Goal: Transaction & Acquisition: Purchase product/service

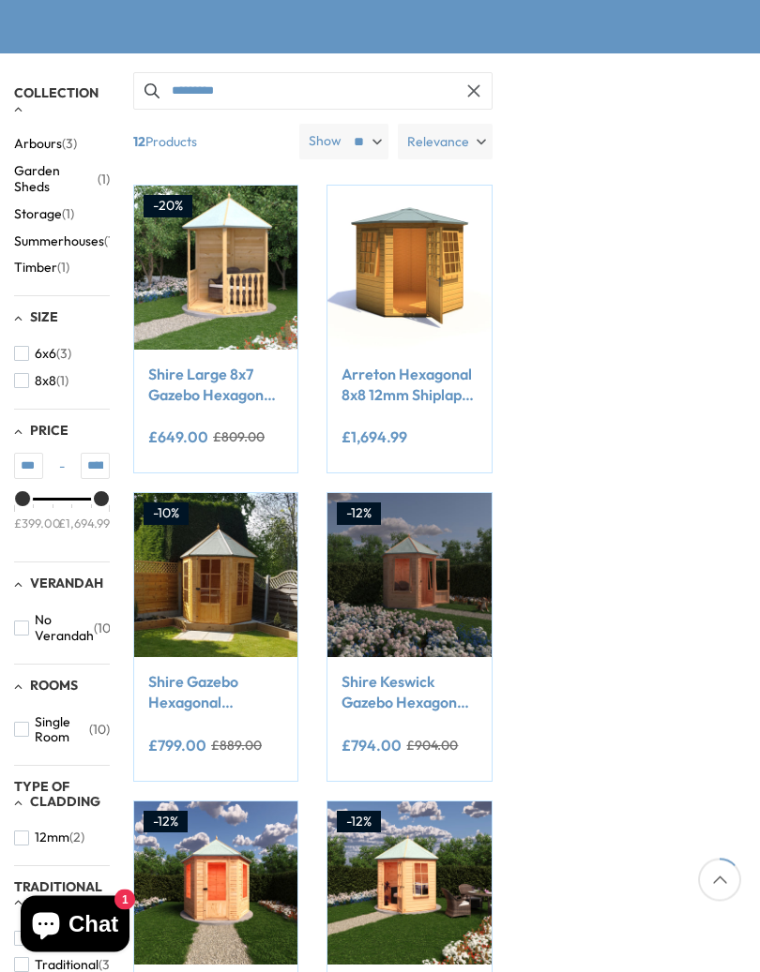
scroll to position [257, 0]
click at [446, 544] on img at bounding box center [408, 574] width 163 height 163
click at [436, 516] on img at bounding box center [408, 574] width 163 height 163
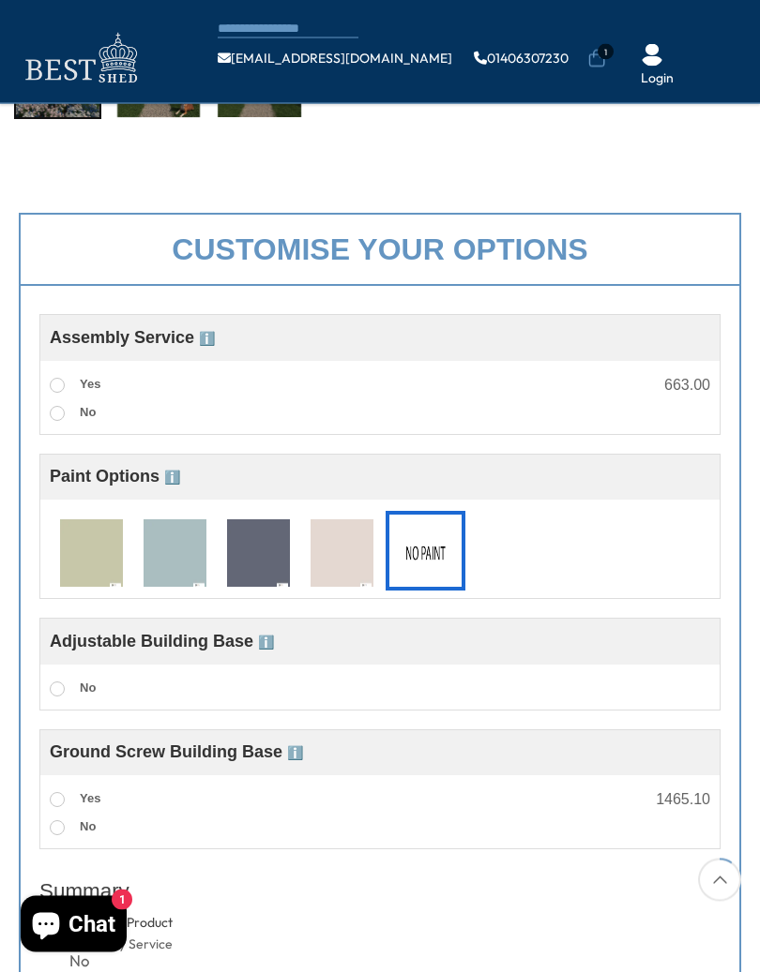
scroll to position [470, 0]
click at [351, 559] on img at bounding box center [341, 553] width 63 height 69
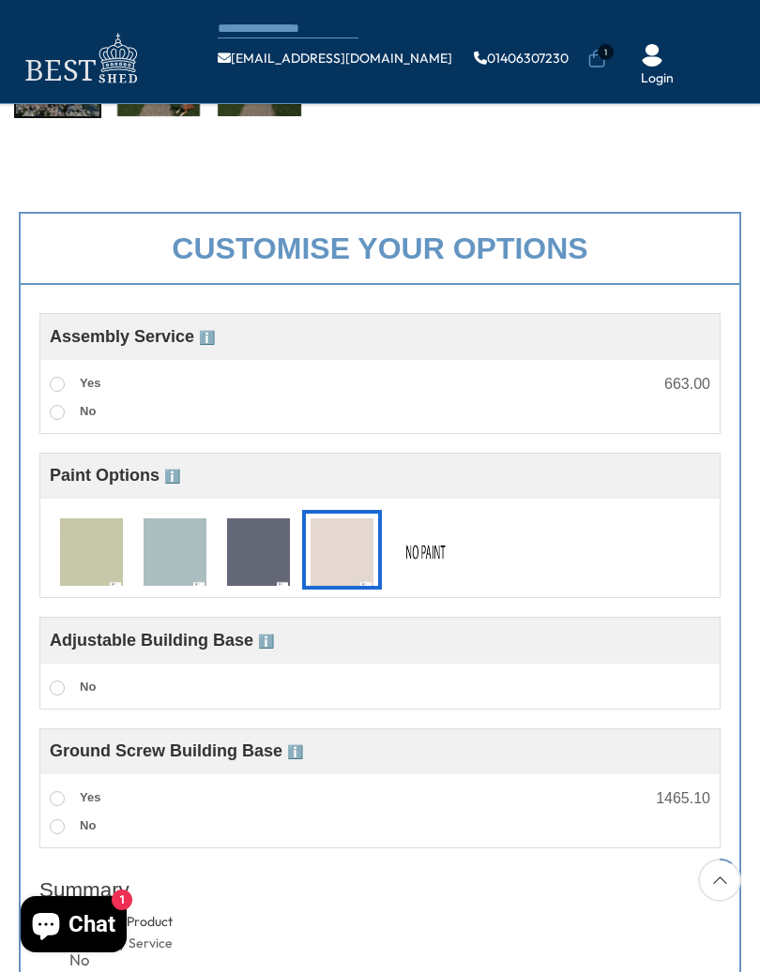
click at [183, 555] on img at bounding box center [174, 553] width 63 height 69
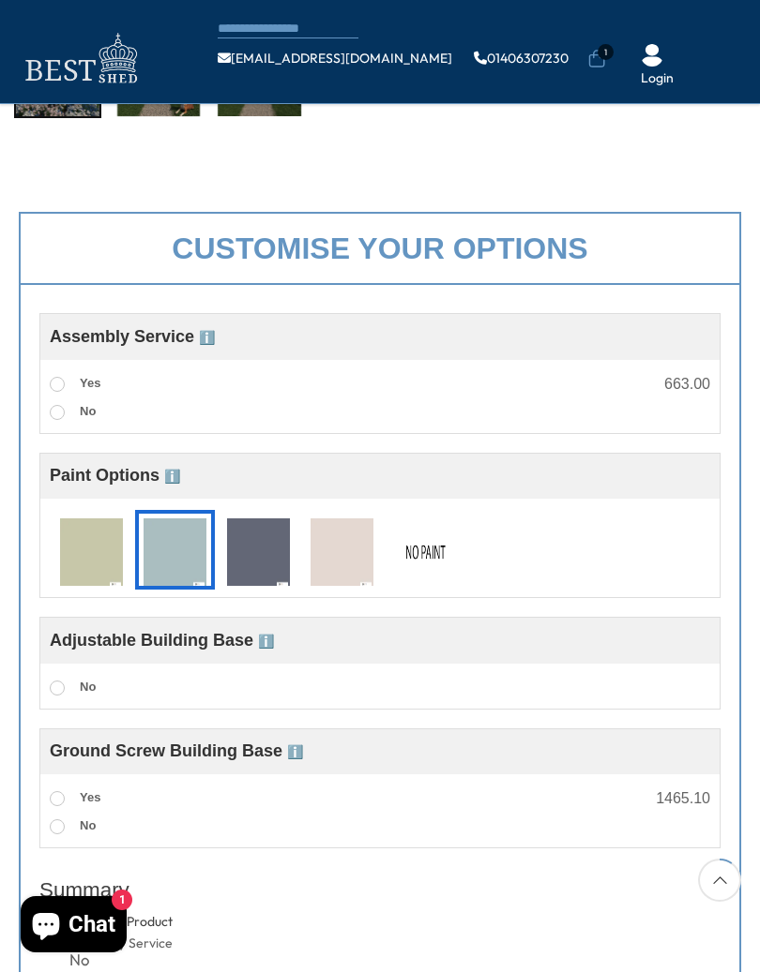
click at [74, 378] on label "Yes" at bounding box center [75, 384] width 51 height 24
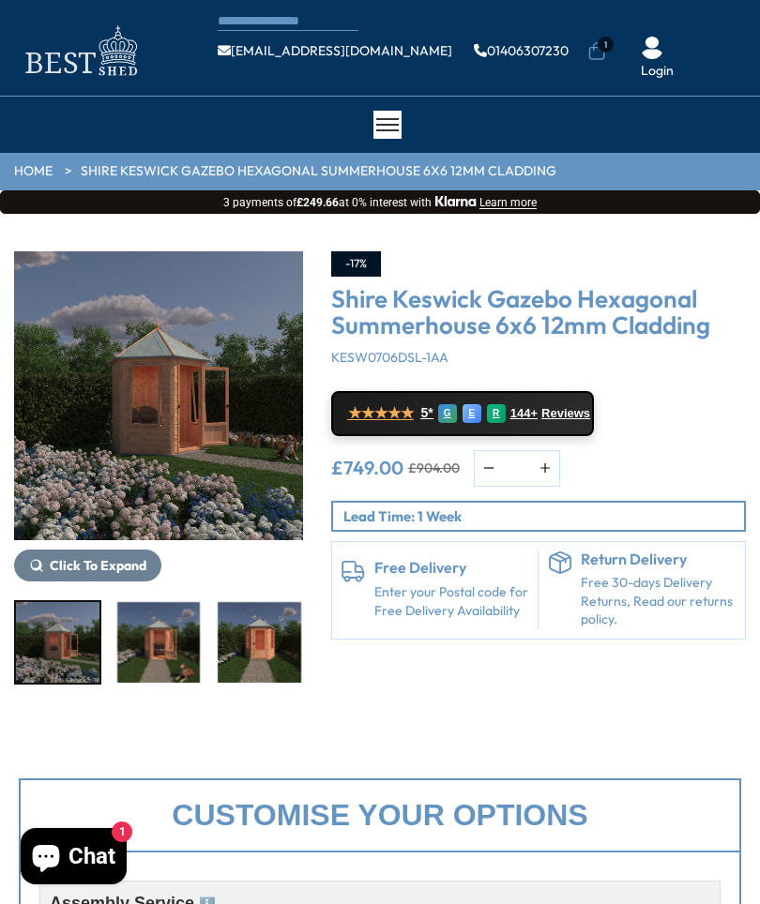
scroll to position [7, 0]
click at [81, 651] on img "1 / 9" at bounding box center [57, 643] width 83 height 81
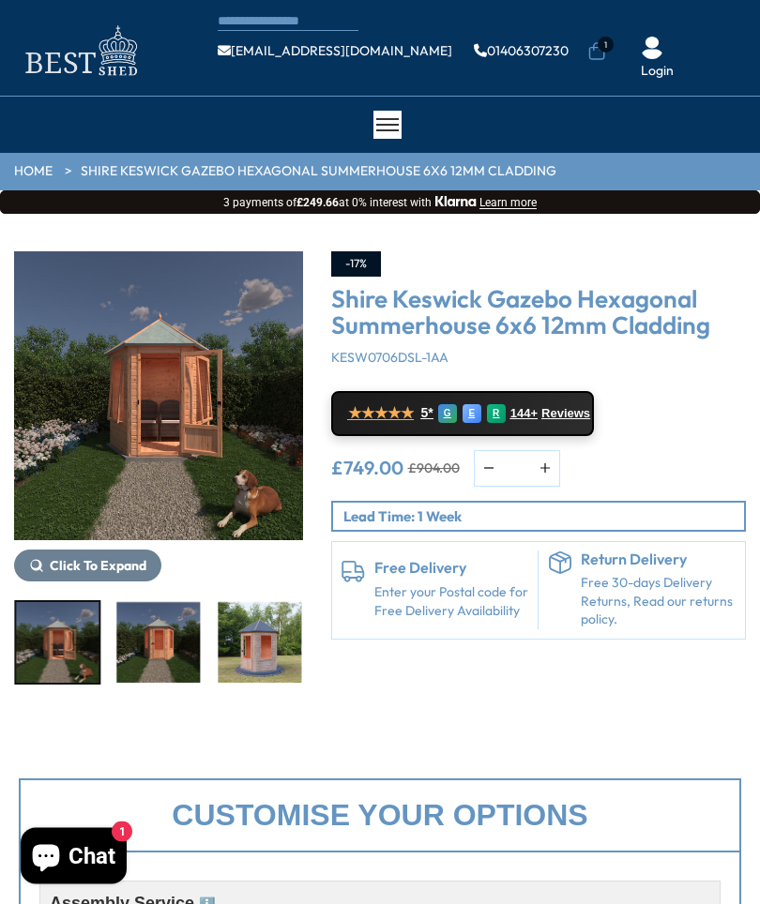
click at [182, 653] on img "3 / 9" at bounding box center [158, 643] width 83 height 81
click at [420, 665] on img "6 / 9" at bounding box center [461, 643] width 83 height 81
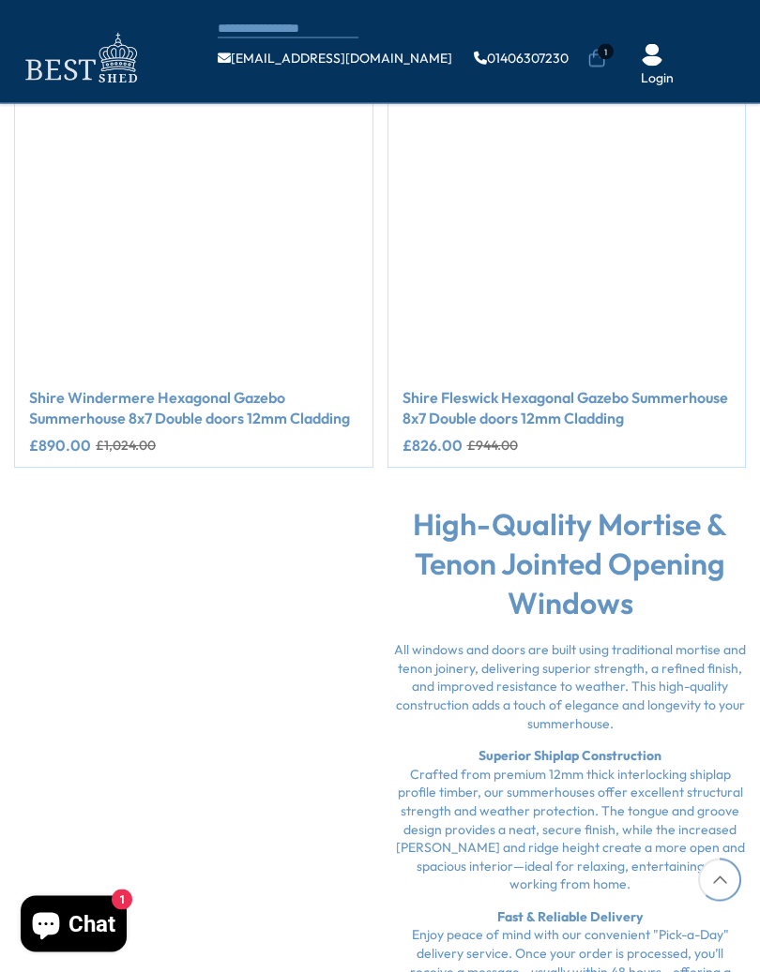
scroll to position [2948, 0]
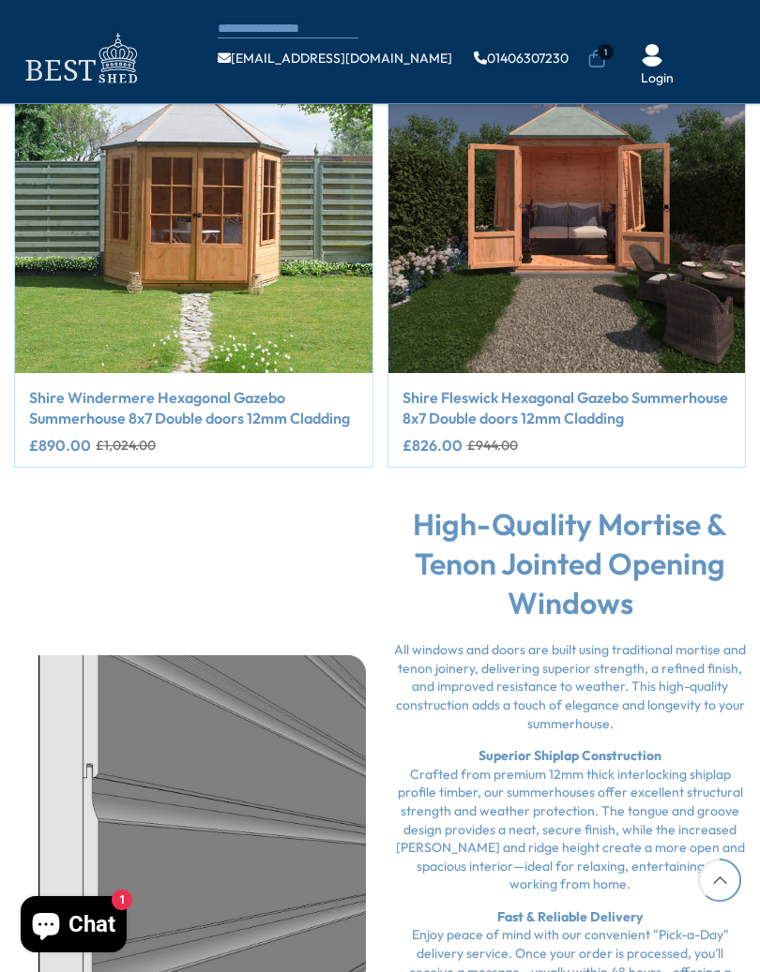
click at [640, 273] on img "2 / 2" at bounding box center [566, 194] width 357 height 357
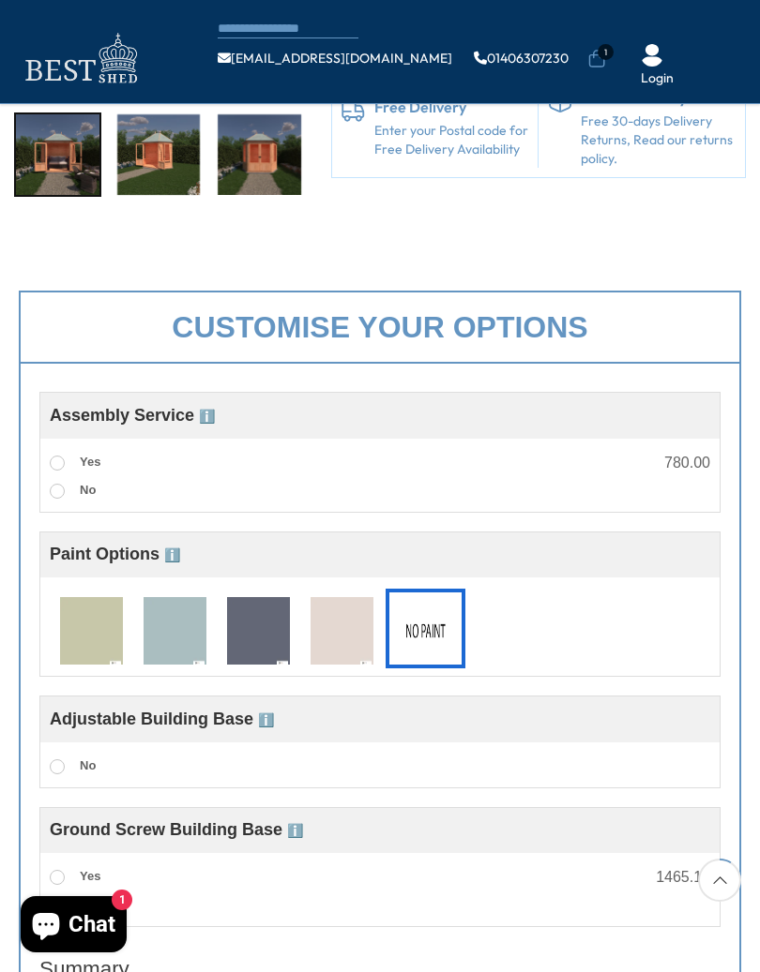
scroll to position [392, 0]
click at [178, 649] on img at bounding box center [174, 630] width 63 height 69
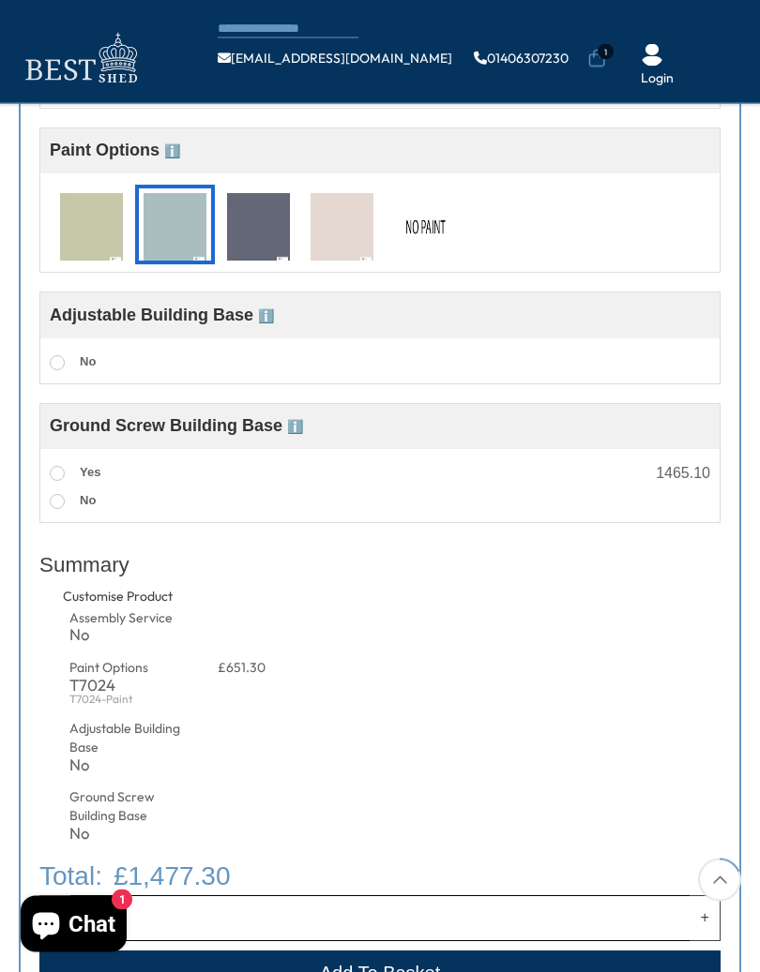
scroll to position [796, 0]
click at [548, 698] on li "Customise Product Assembly Service No Paint Options T7024 T7024-Paint £651.30 A…" at bounding box center [379, 721] width 681 height 269
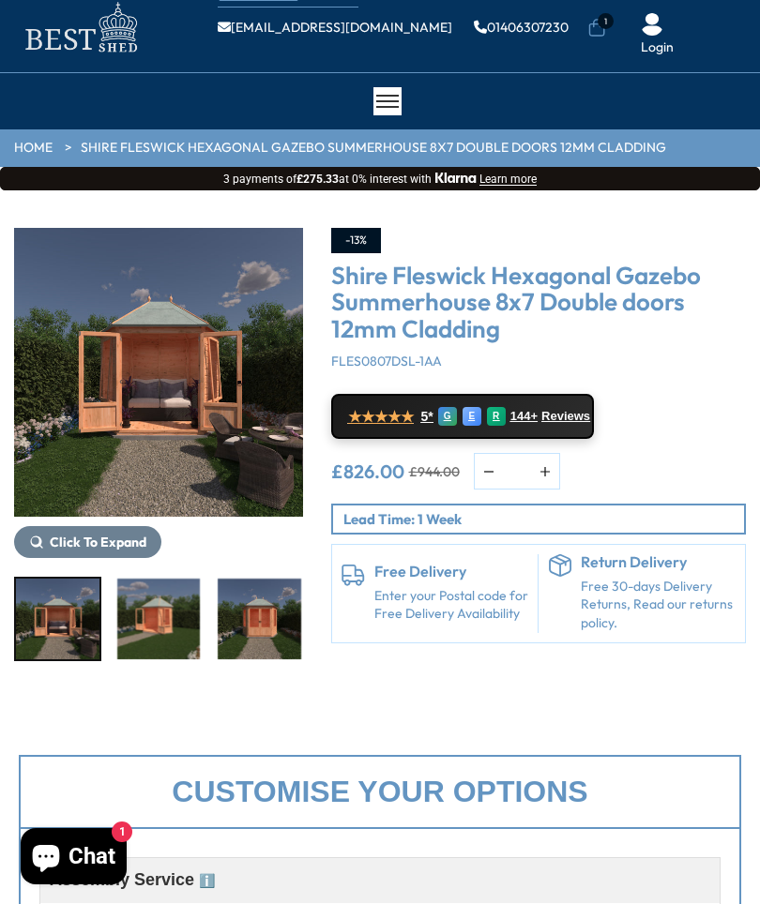
scroll to position [0, 0]
